Goal: Task Accomplishment & Management: Use online tool/utility

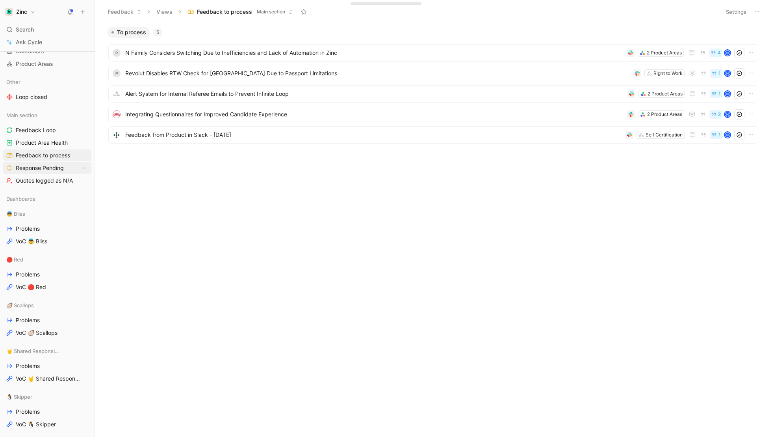
scroll to position [136, 0]
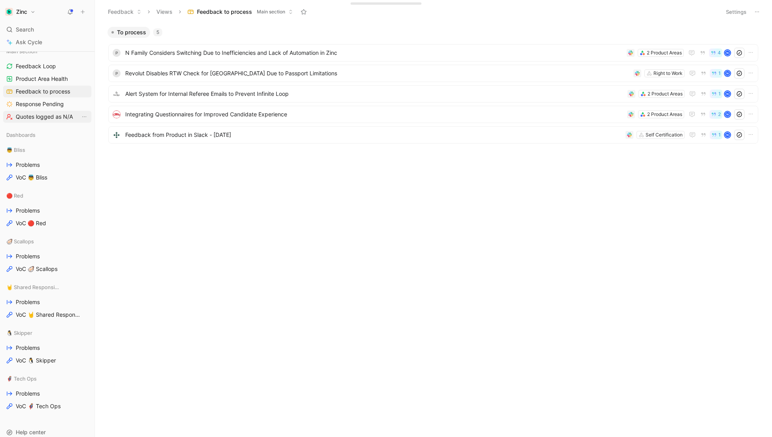
click at [54, 115] on span "Quotes logged as N/A" at bounding box center [44, 117] width 57 height 8
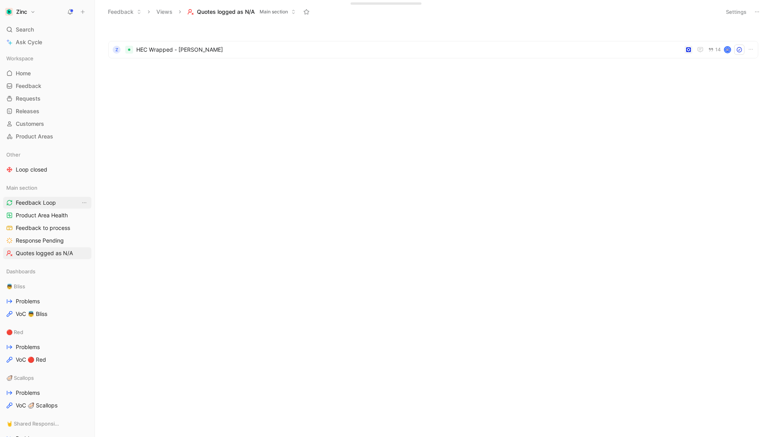
scroll to position [11, 0]
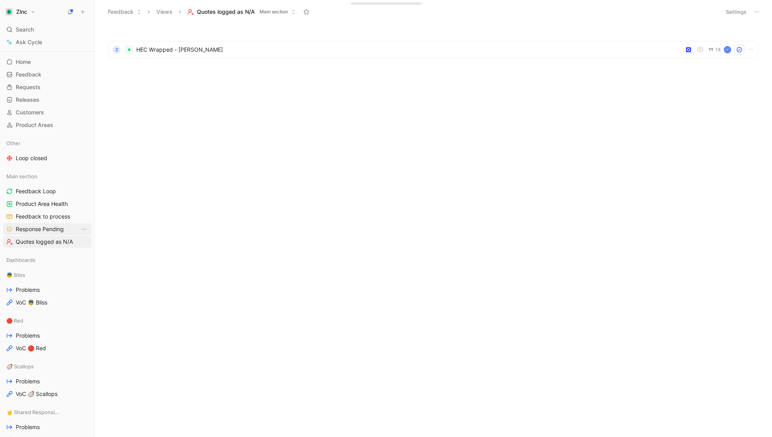
click at [32, 234] on link "Response Pending" at bounding box center [47, 229] width 88 height 12
click at [190, 57] on span "Feedback from Product in Slack - [DATE]" at bounding box center [368, 52] width 486 height 9
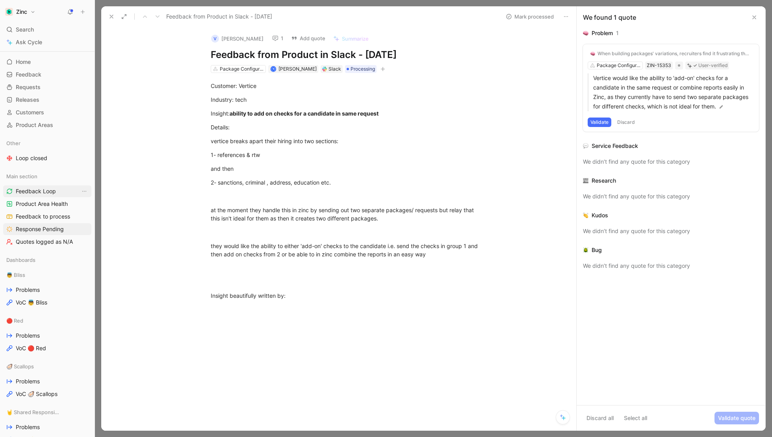
click at [54, 185] on link "Feedback Loop" at bounding box center [47, 191] width 88 height 12
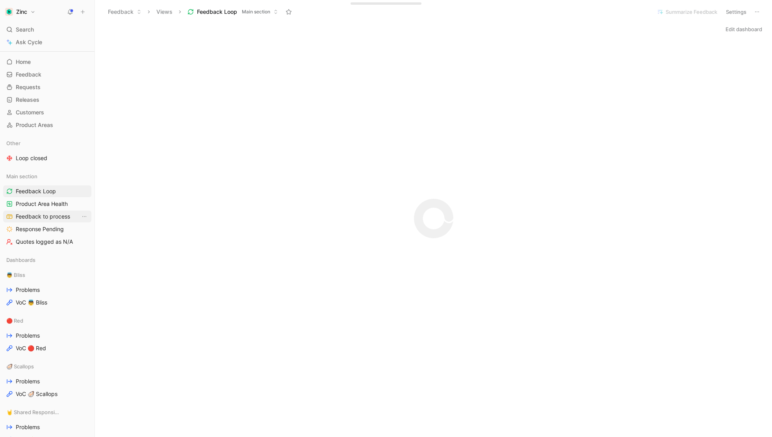
click at [27, 218] on span "Feedback to process" at bounding box center [43, 216] width 54 height 8
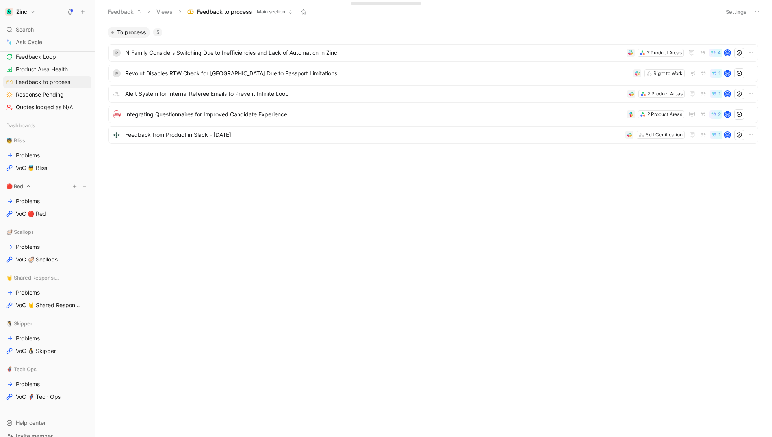
scroll to position [157, 0]
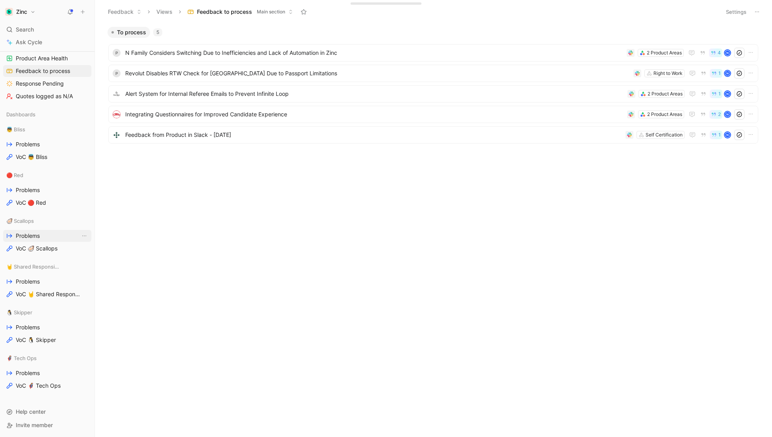
click at [28, 233] on span "Problems" at bounding box center [28, 236] width 24 height 8
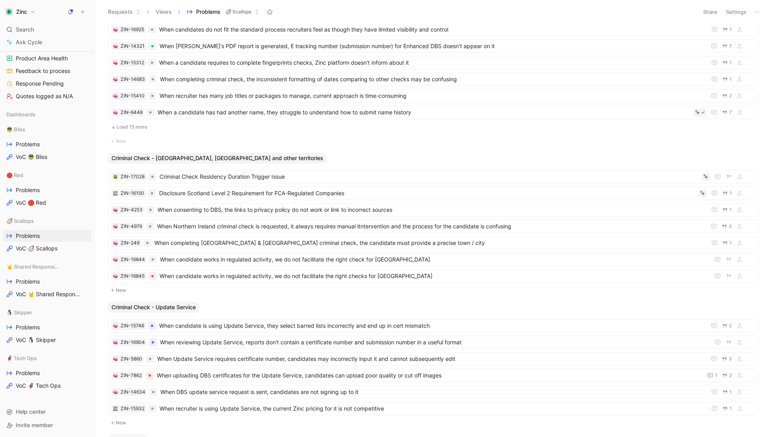
scroll to position [911, 0]
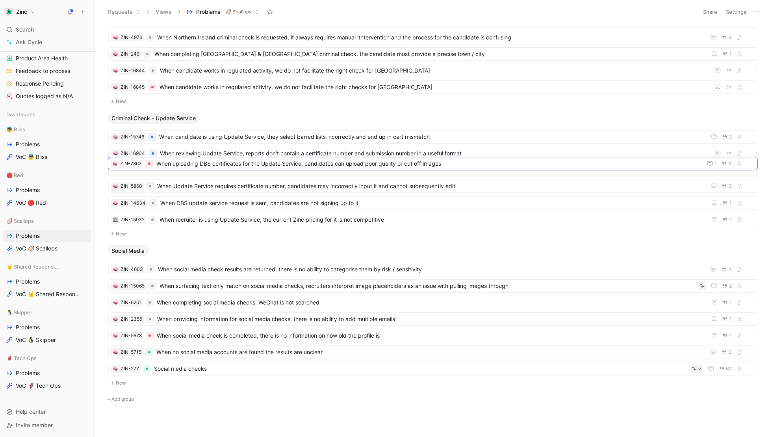
drag, startPoint x: 199, startPoint y: 179, endPoint x: 198, endPoint y: 160, distance: 18.9
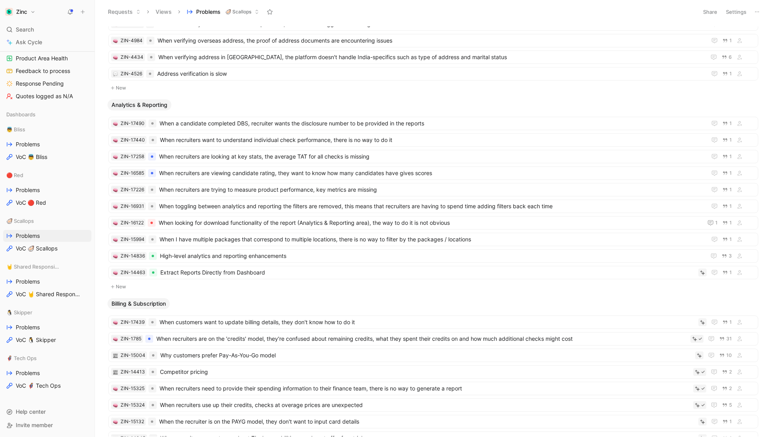
scroll to position [0, 0]
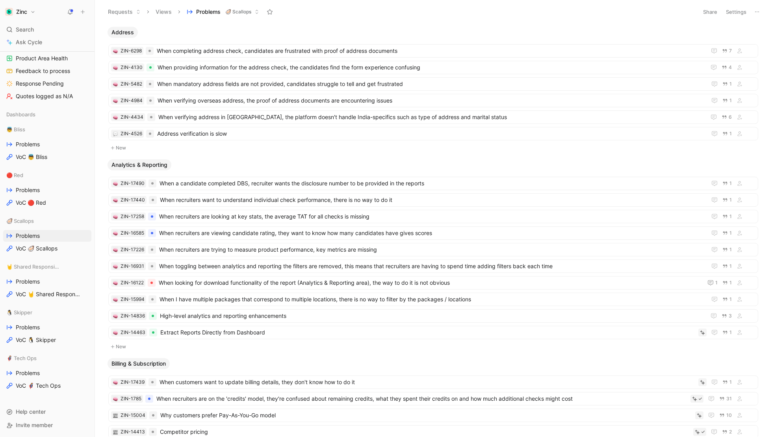
click at [740, 10] on button "Settings" at bounding box center [737, 11] width 28 height 11
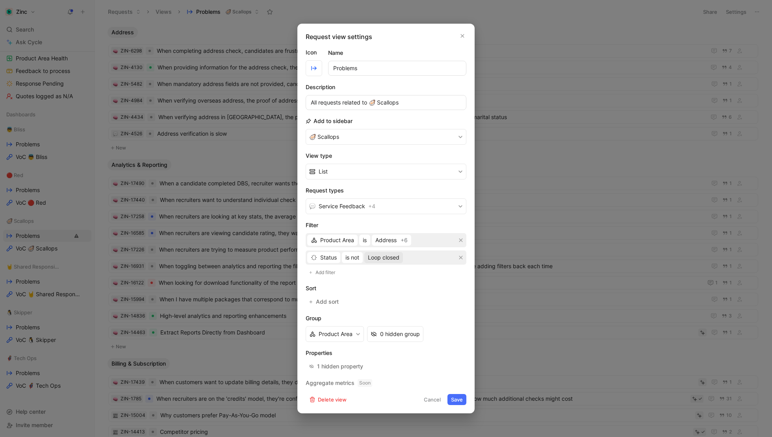
click at [381, 258] on span "Loop closed" at bounding box center [384, 257] width 32 height 9
click at [317, 271] on span "Add filter" at bounding box center [326, 272] width 20 height 8
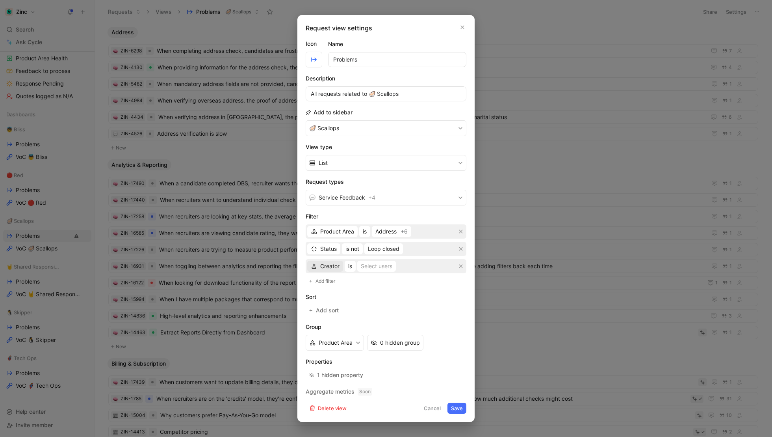
click at [329, 268] on span "Creator" at bounding box center [329, 265] width 19 height 9
click at [327, 248] on span "Status" at bounding box center [328, 248] width 17 height 9
click at [349, 248] on span "is not" at bounding box center [352, 248] width 14 height 9
click at [355, 263] on div "is" at bounding box center [368, 264] width 46 height 9
click at [376, 249] on div "Select statuses" at bounding box center [377, 248] width 39 height 9
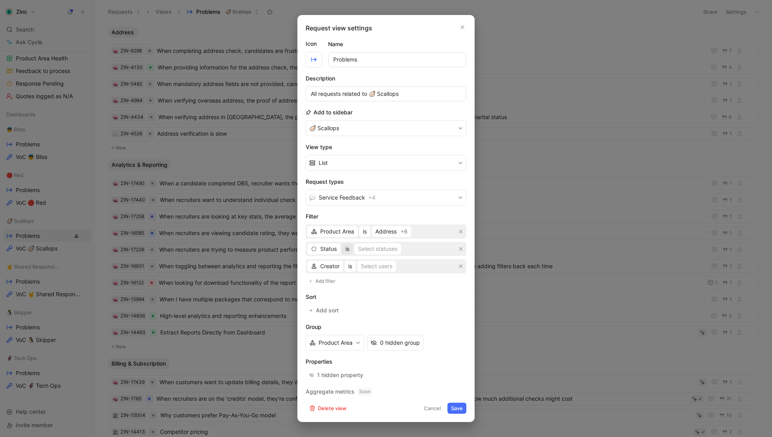
click at [350, 247] on button "is" at bounding box center [347, 248] width 11 height 11
click at [355, 274] on span "is not" at bounding box center [352, 276] width 14 height 7
click at [377, 251] on div "Select statuses" at bounding box center [387, 248] width 39 height 9
click at [398, 318] on span "Loop closed" at bounding box center [395, 320] width 32 height 7
click at [461, 266] on icon "button" at bounding box center [461, 266] width 4 height 4
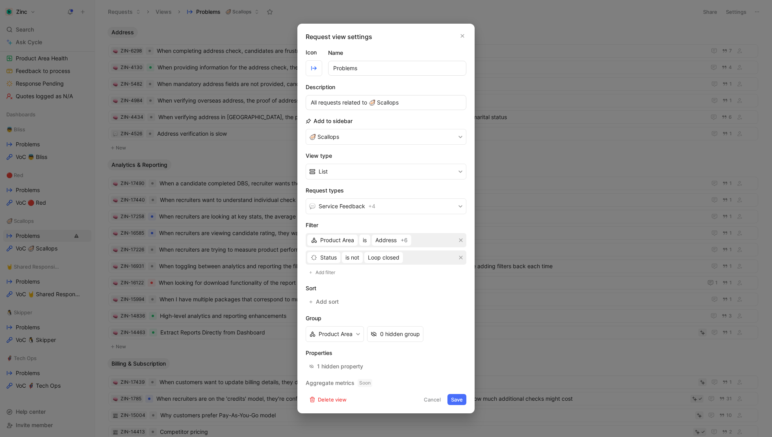
click at [460, 395] on button "Save" at bounding box center [457, 399] width 19 height 11
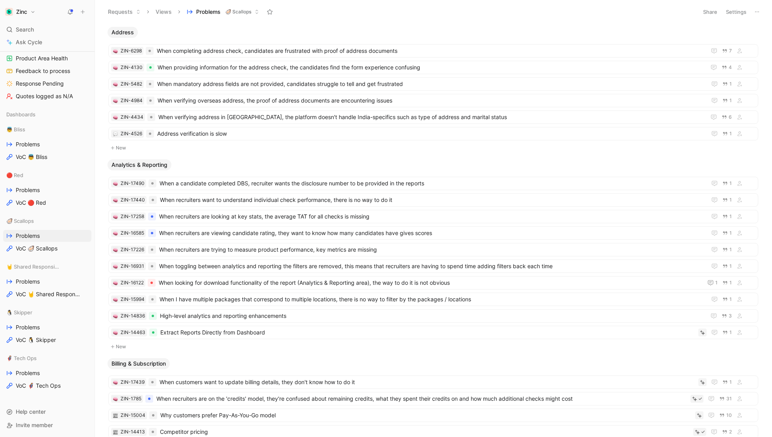
click at [739, 12] on button "Settings" at bounding box center [737, 11] width 28 height 11
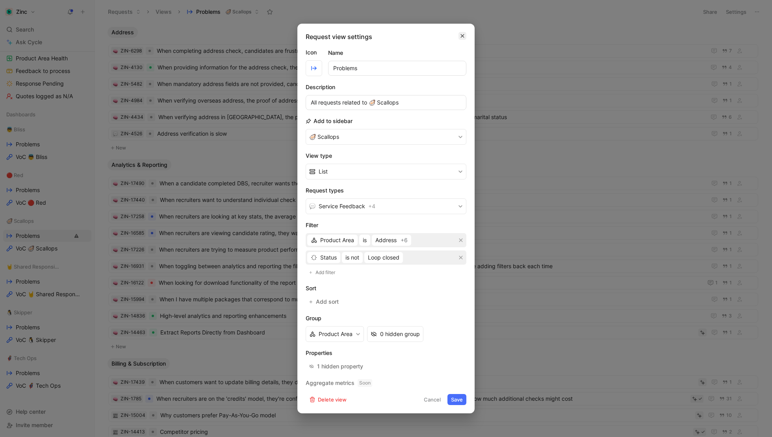
click at [464, 35] on icon "button" at bounding box center [462, 36] width 5 height 6
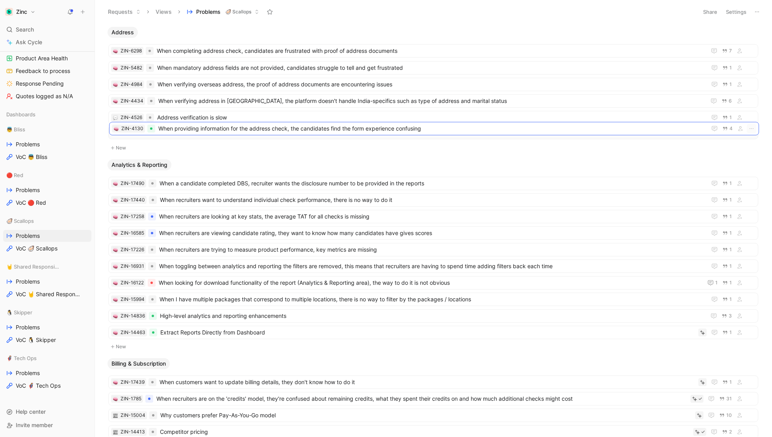
drag, startPoint x: 234, startPoint y: 63, endPoint x: 234, endPoint y: 125, distance: 61.9
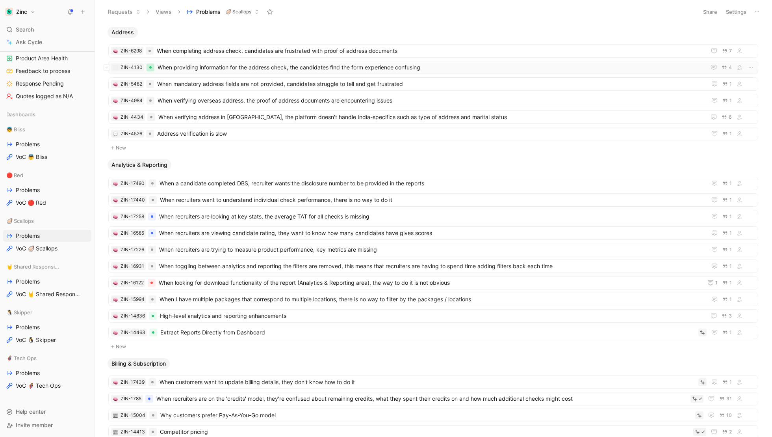
click at [150, 66] on div at bounding box center [151, 67] width 8 height 8
click at [761, 12] on button at bounding box center [757, 11] width 11 height 11
click at [737, 10] on button "Settings" at bounding box center [737, 11] width 28 height 11
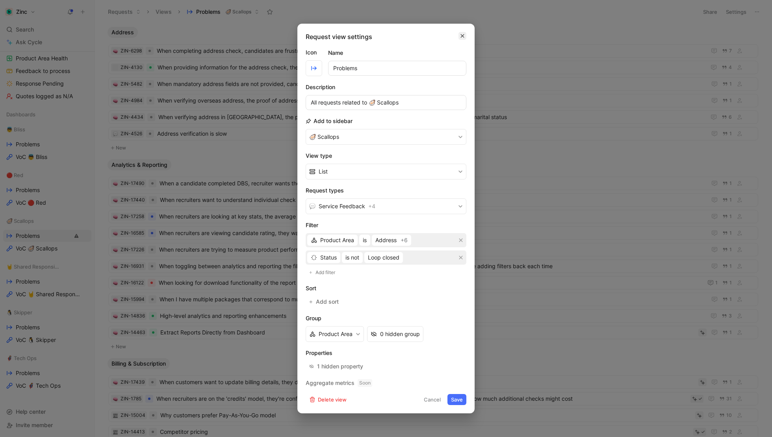
click at [465, 36] on button "button" at bounding box center [463, 36] width 8 height 8
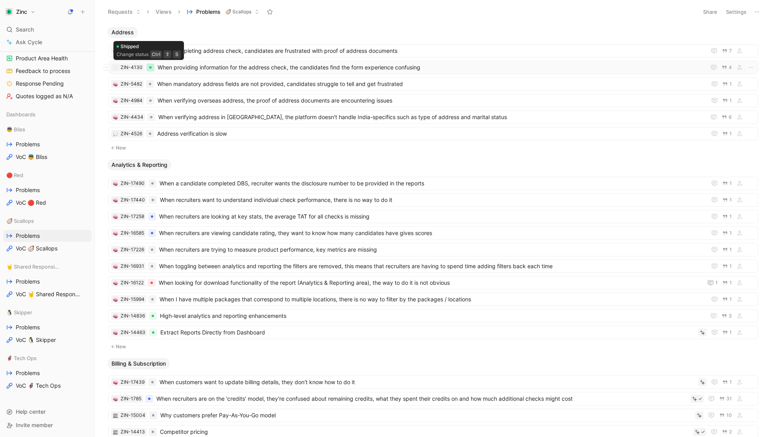
click at [151, 69] on div at bounding box center [151, 67] width 8 height 8
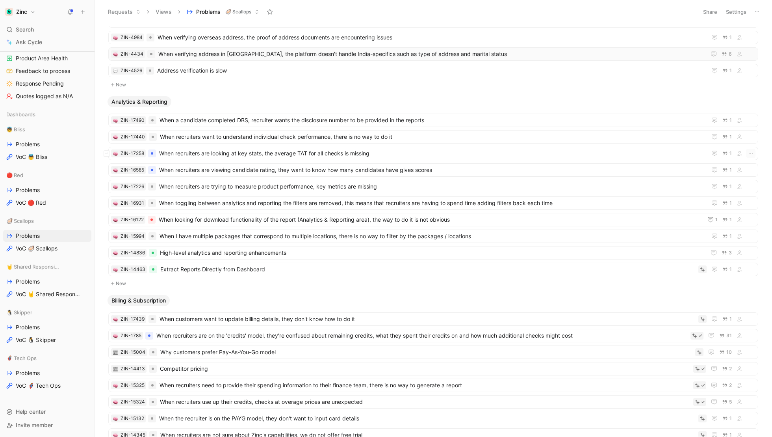
scroll to position [99, 0]
